Goal: Transaction & Acquisition: Purchase product/service

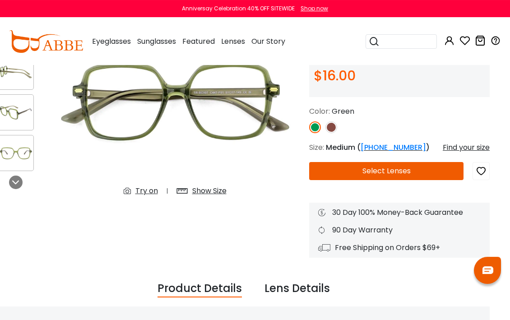
scroll to position [107, 11]
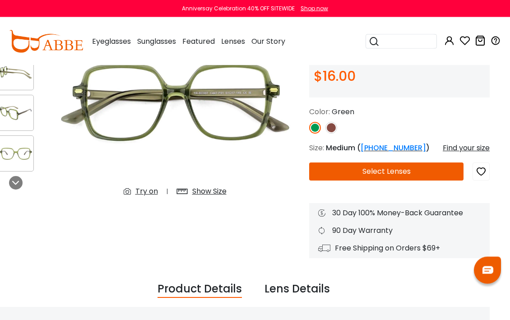
click at [435, 172] on button "Select Lenses" at bounding box center [386, 171] width 154 height 18
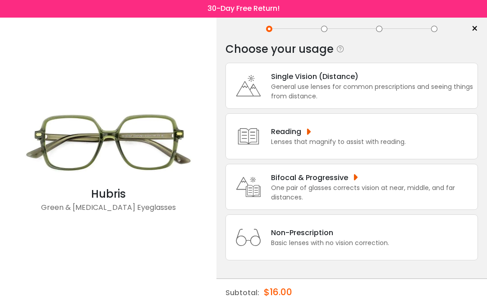
click at [407, 172] on div "Bifocal & Progressive" at bounding box center [372, 177] width 202 height 11
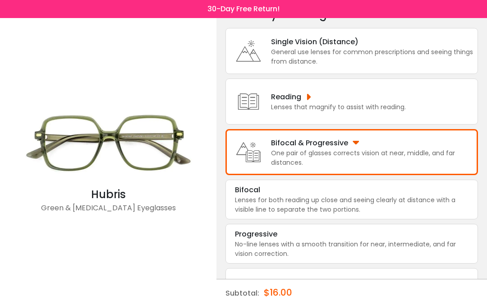
scroll to position [53, 0]
click at [407, 196] on div "Bifocal" at bounding box center [352, 190] width 234 height 11
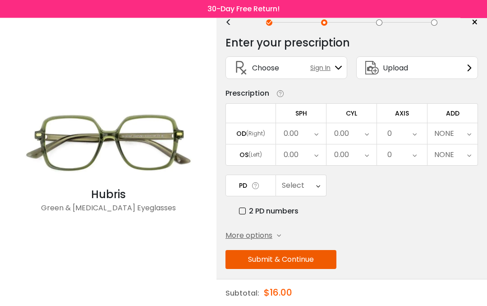
scroll to position [35, 0]
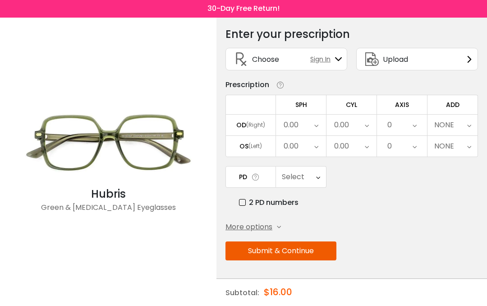
click at [408, 187] on div "PD Select Cancel PD Save 46 47 48 49 50 51 52 53 54 55 56 57 58 59 60 61 62 63 …" at bounding box center [352, 187] width 253 height 42
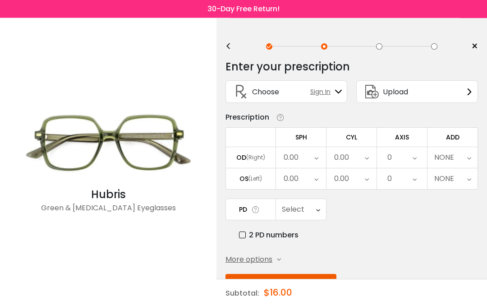
scroll to position [0, 0]
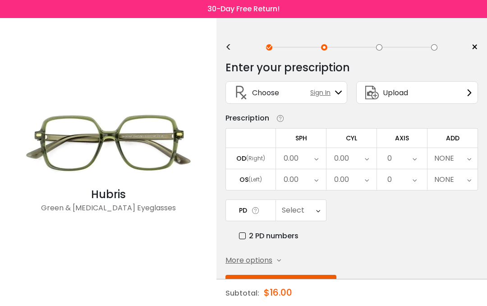
click at [381, 57] on div "Enter your prescription SPH (Sphere) Lens strength needed to correct your visio…" at bounding box center [352, 196] width 253 height 285
click at [387, 52] on div "< ×" at bounding box center [352, 48] width 253 height 14
click at [328, 283] on button "Submit & Continue" at bounding box center [281, 284] width 111 height 19
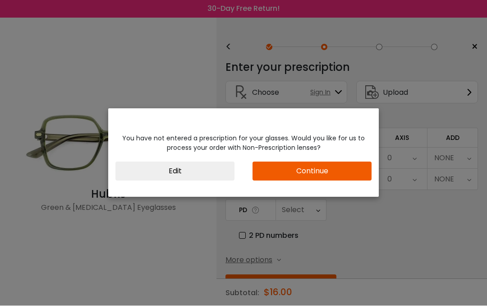
click at [402, 150] on div "You have not entered a prescription for your glasses. Would you like for us to …" at bounding box center [243, 153] width 487 height 306
click at [371, 181] on button "Continue" at bounding box center [312, 171] width 119 height 19
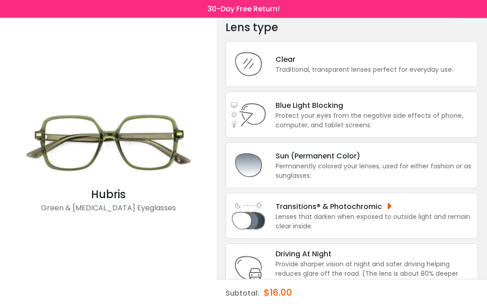
scroll to position [27, 0]
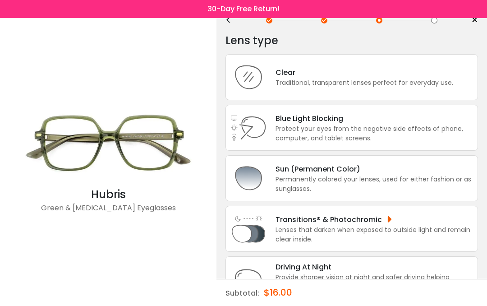
click at [422, 139] on div "Protect your eyes from the negative side effects of phone, computer, and tablet…" at bounding box center [375, 133] width 198 height 19
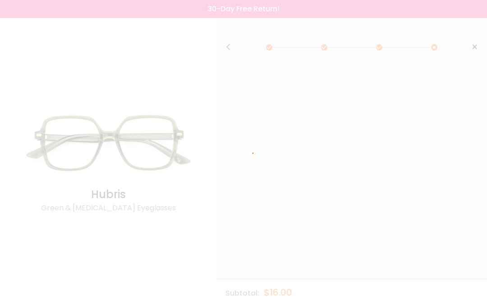
scroll to position [0, 0]
